Goal: Find specific page/section: Find specific page/section

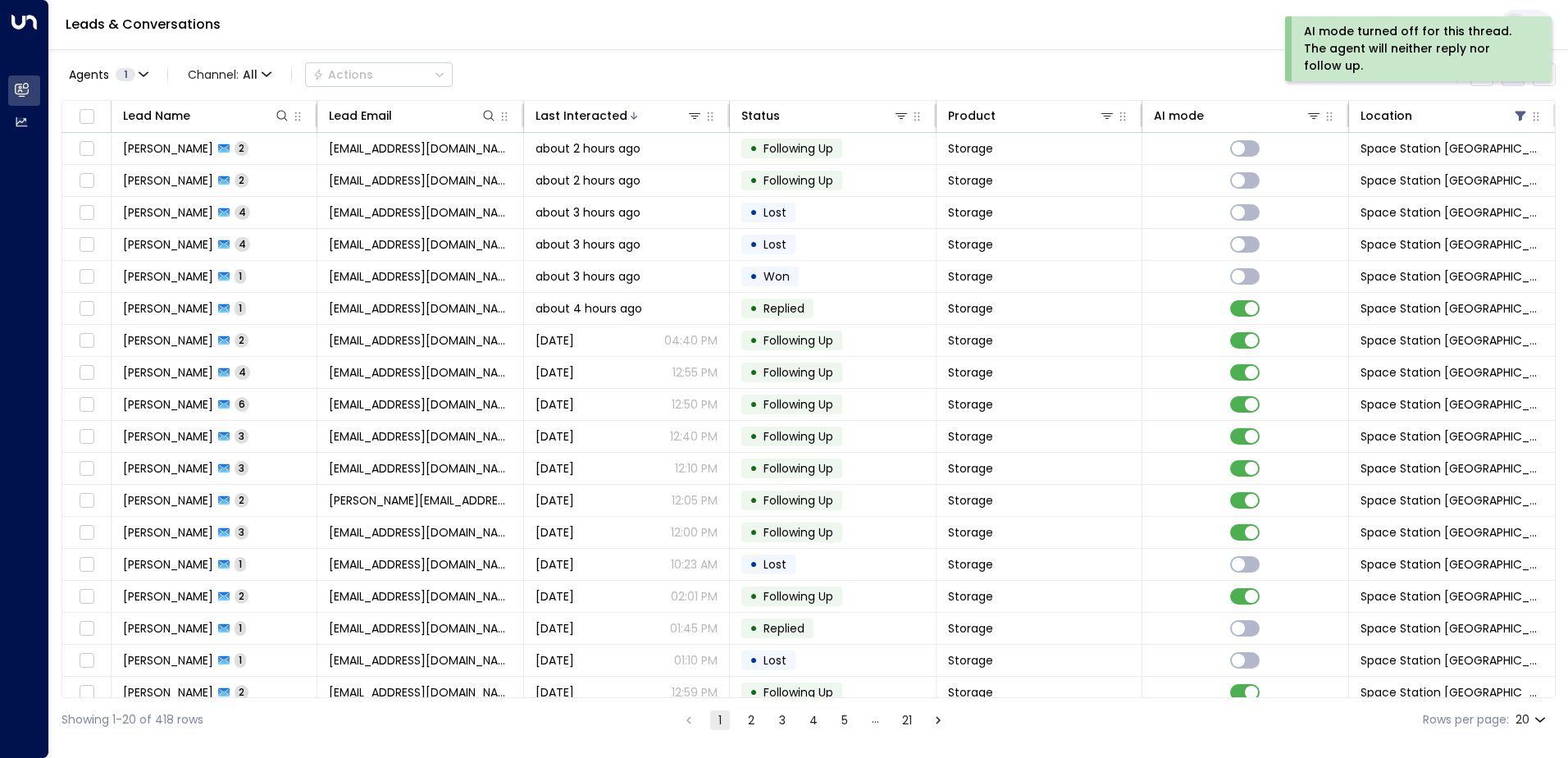
click at [1510, 83] on button "There are new threads available. Refresh the grid to view the latest updates." at bounding box center [1513, 74] width 23 height 23
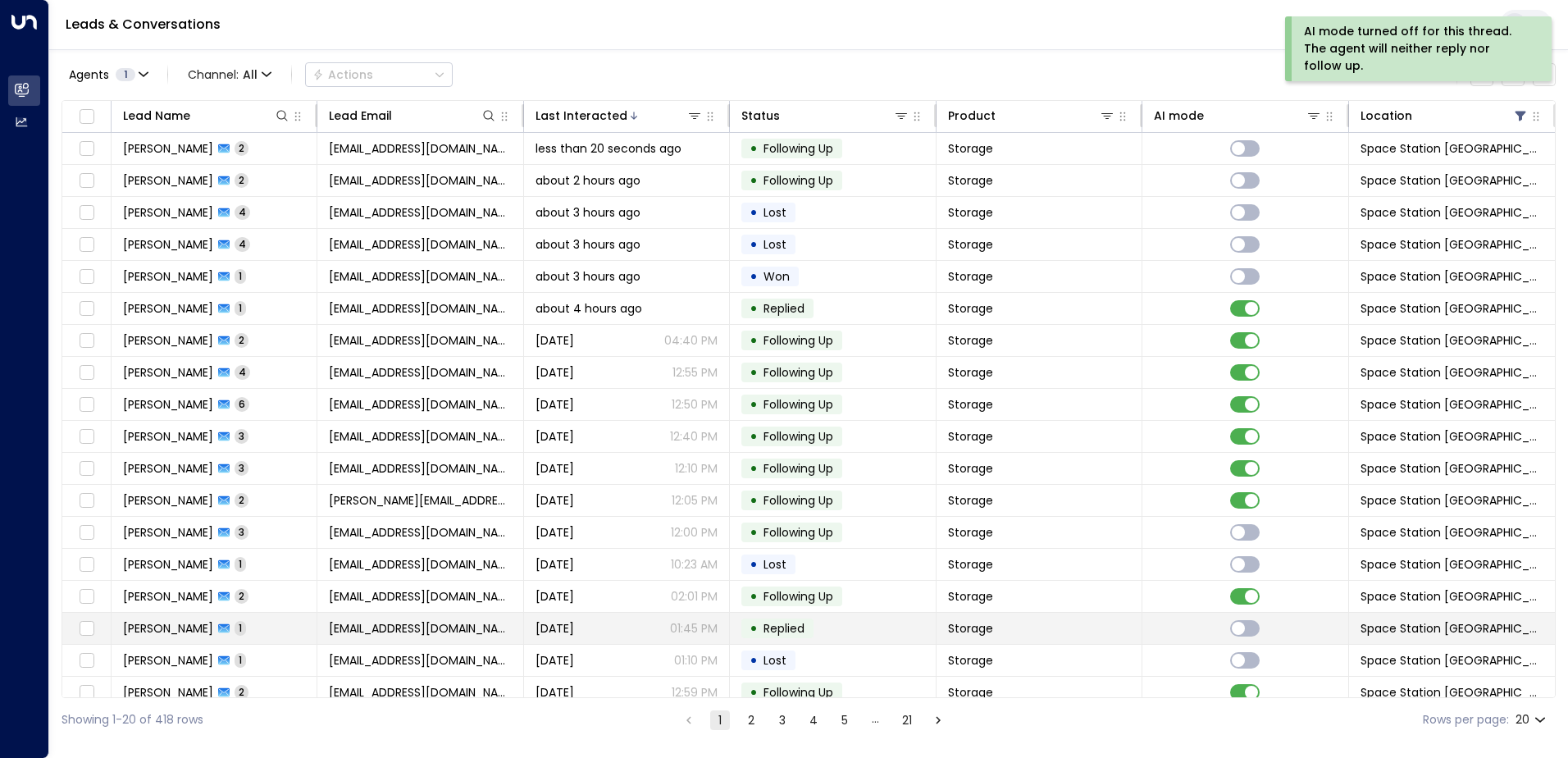
scroll to position [80, 0]
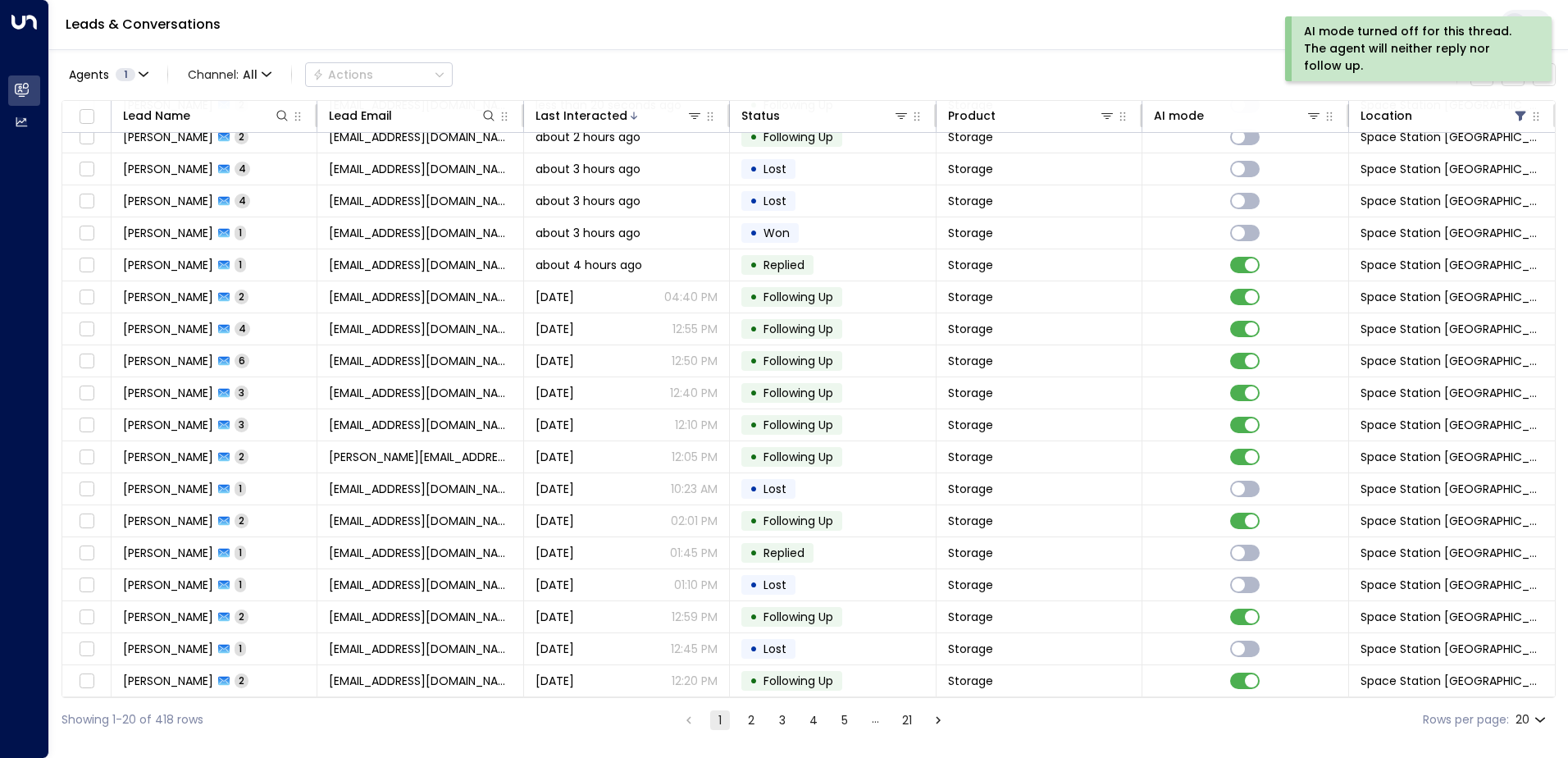
click at [743, 720] on button "2" at bounding box center [750, 720] width 19 height 19
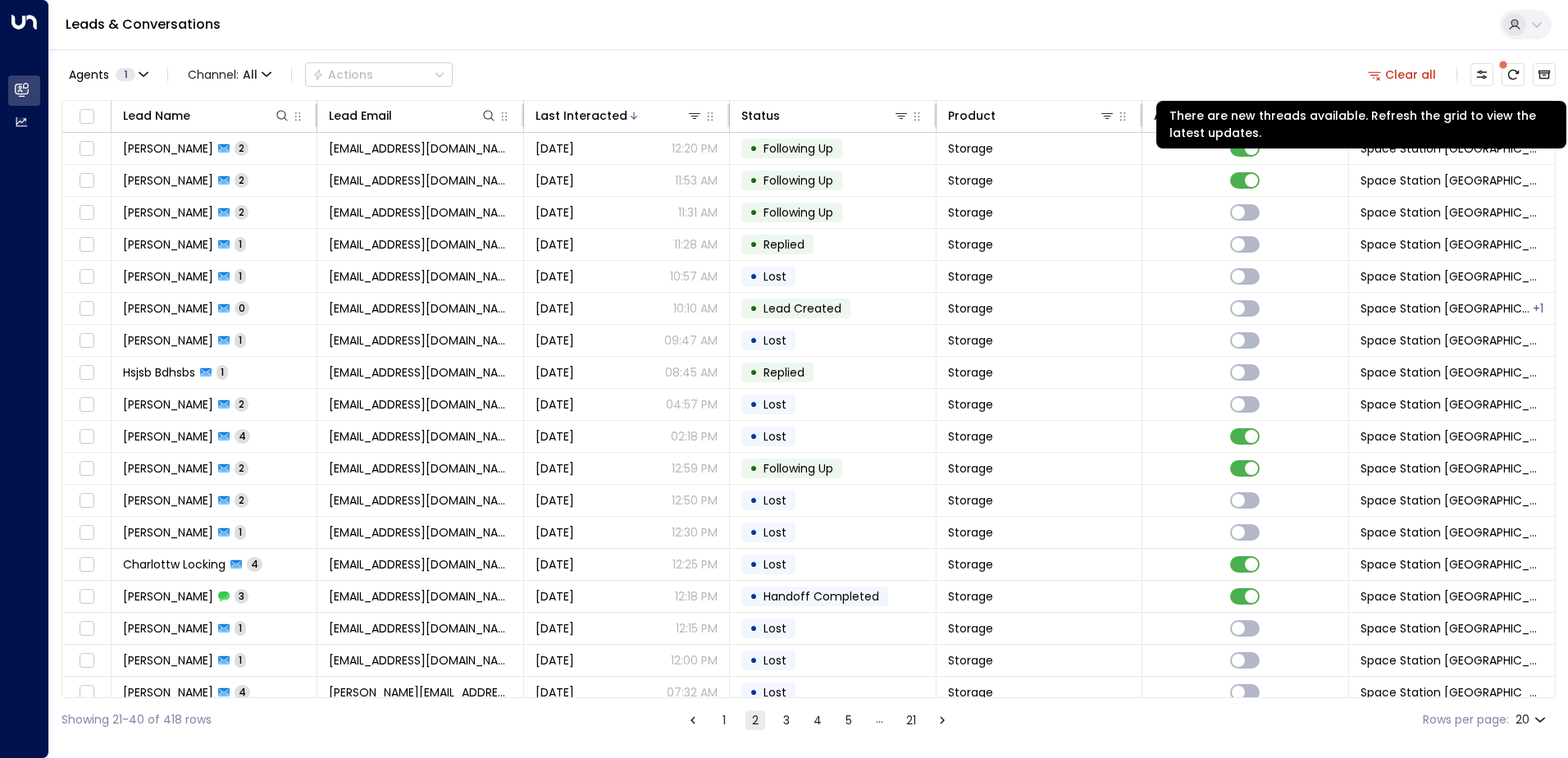
click at [1508, 67] on span at bounding box center [1502, 64] width 16 height 16
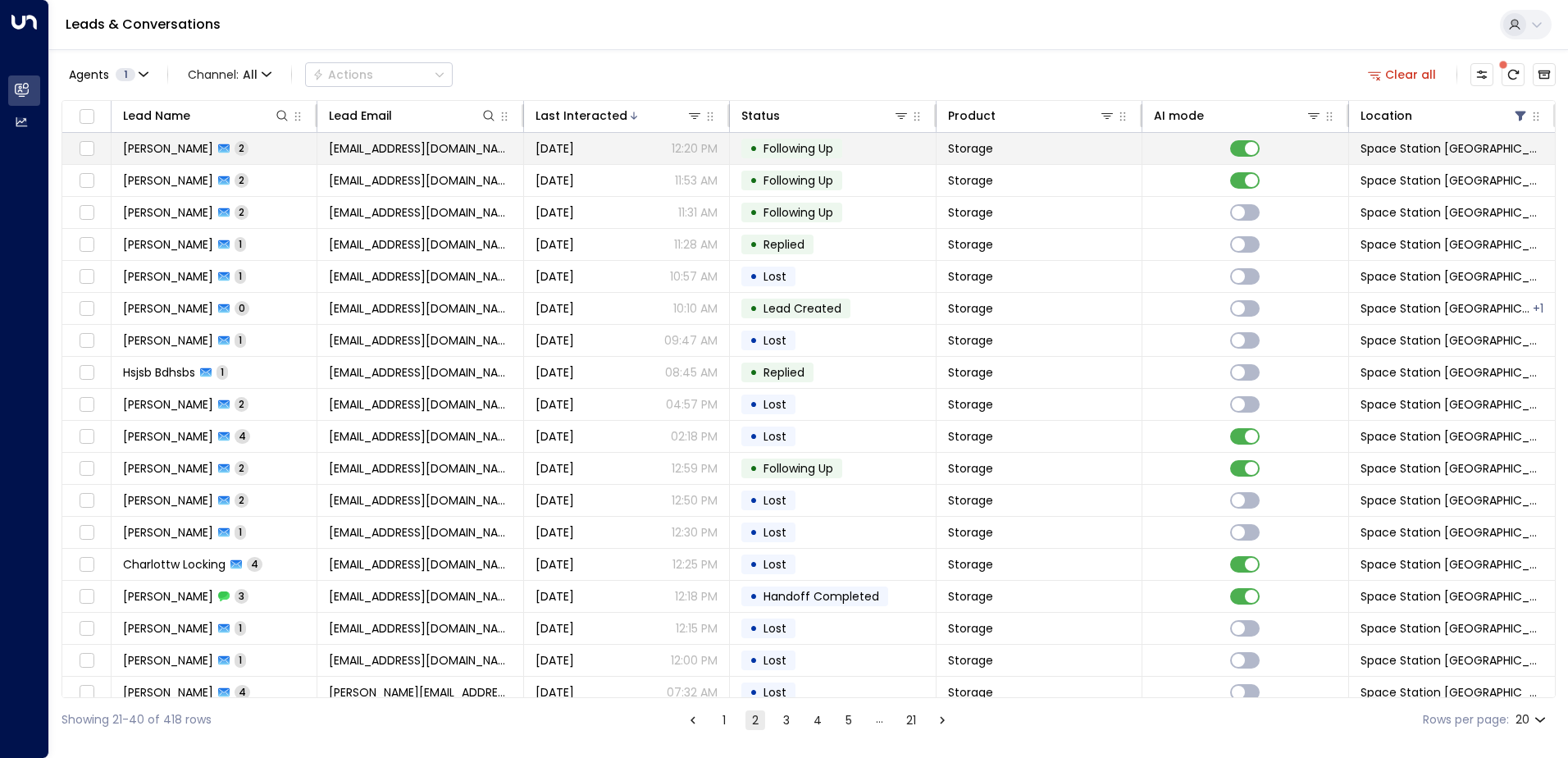
click at [432, 150] on span "[EMAIL_ADDRESS][DOMAIN_NAME]" at bounding box center [419, 149] width 182 height 17
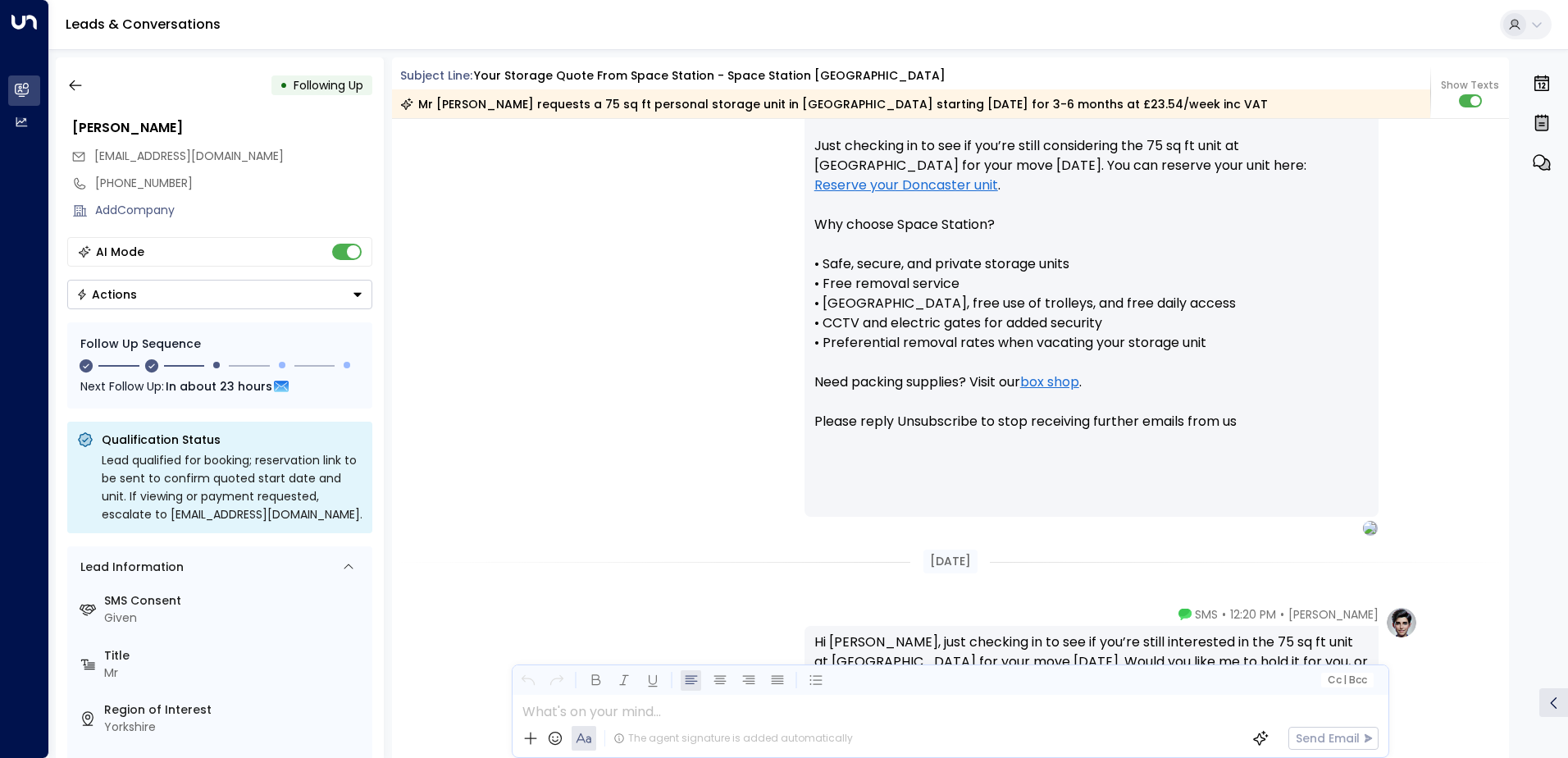
scroll to position [1216, 0]
